Goal: Communication & Community: Answer question/provide support

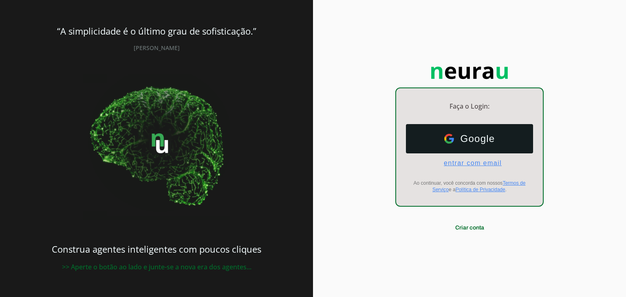
click at [488, 163] on span "entrar com email" at bounding box center [469, 163] width 64 height 7
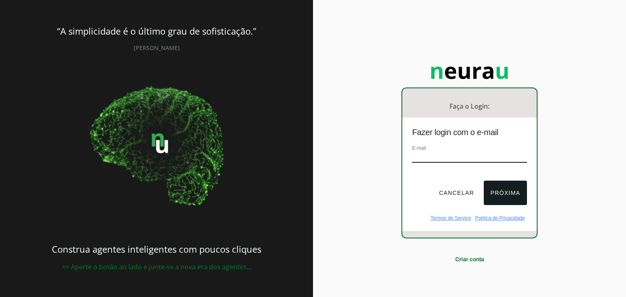
click at [455, 150] on div "E-mail" at bounding box center [469, 157] width 114 height 27
type input "[EMAIL_ADDRESS][DOMAIN_NAME]"
drag, startPoint x: 500, startPoint y: 191, endPoint x: 494, endPoint y: 190, distance: 6.7
click at [501, 192] on button "Próxima" at bounding box center [505, 193] width 43 height 24
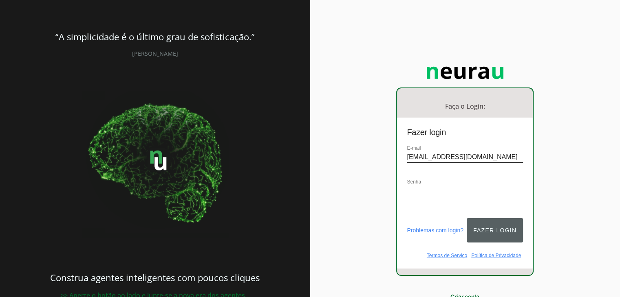
click at [499, 226] on button "Fazer login" at bounding box center [494, 230] width 56 height 24
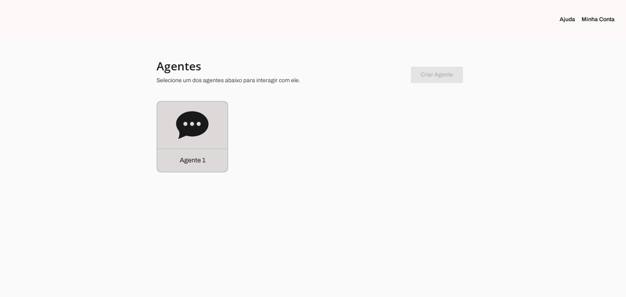
click at [191, 128] on icon at bounding box center [192, 125] width 32 height 28
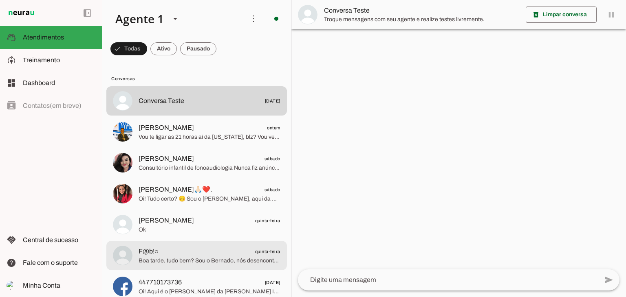
click at [194, 247] on span "F@b!○ quinta-feira" at bounding box center [210, 252] width 142 height 10
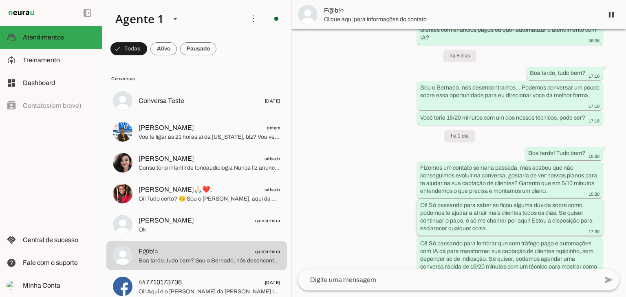
scroll to position [175, 0]
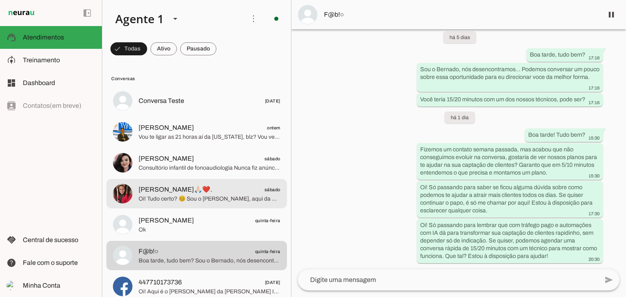
click at [187, 198] on span "Oi! Tudo certo? 😊 Sou o [PERSON_NAME], aqui da VIA. Vi que você se interessou p…" at bounding box center [210, 199] width 142 height 8
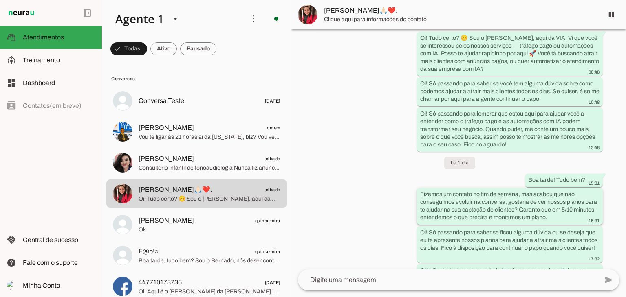
scroll to position [121, 0]
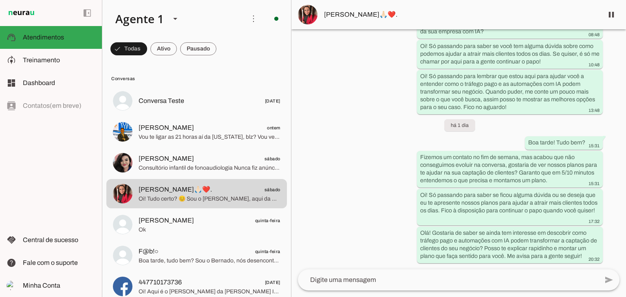
click at [443, 275] on textarea at bounding box center [448, 280] width 300 height 10
